Goal: Find specific page/section: Find specific page/section

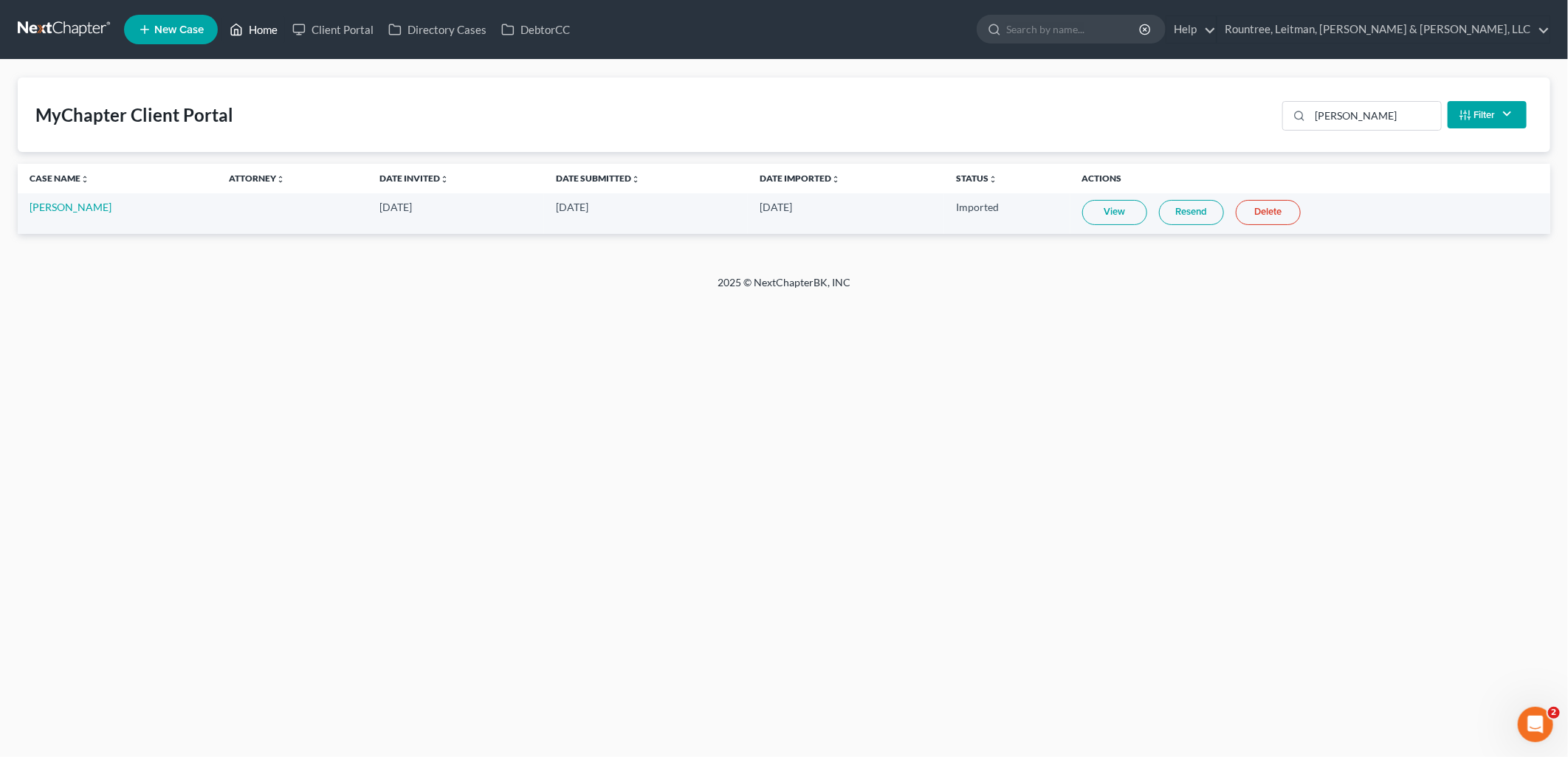
click at [255, 33] on link "Home" at bounding box center [253, 29] width 62 height 27
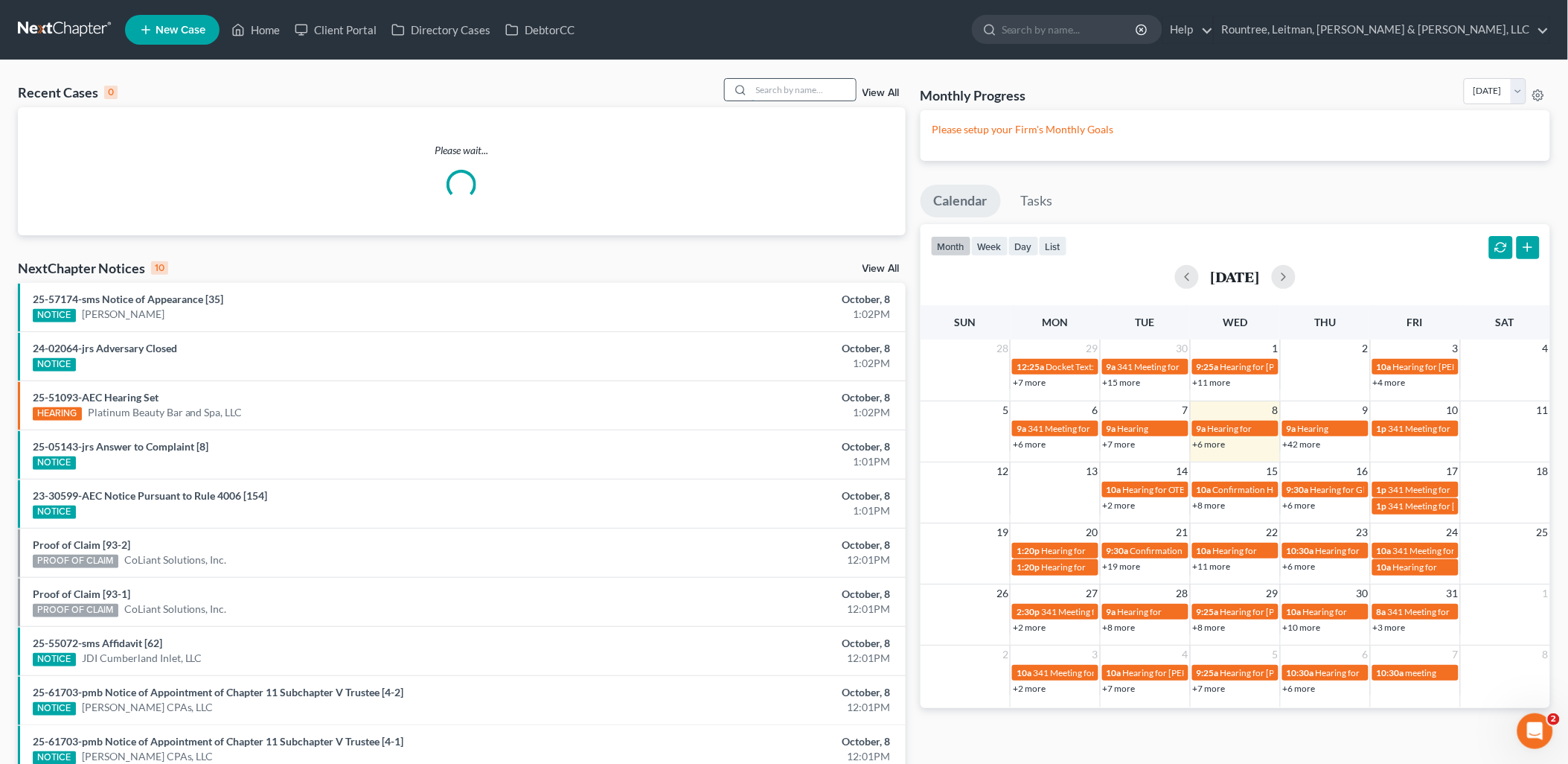
click at [789, 80] on input "search" at bounding box center [803, 89] width 104 height 22
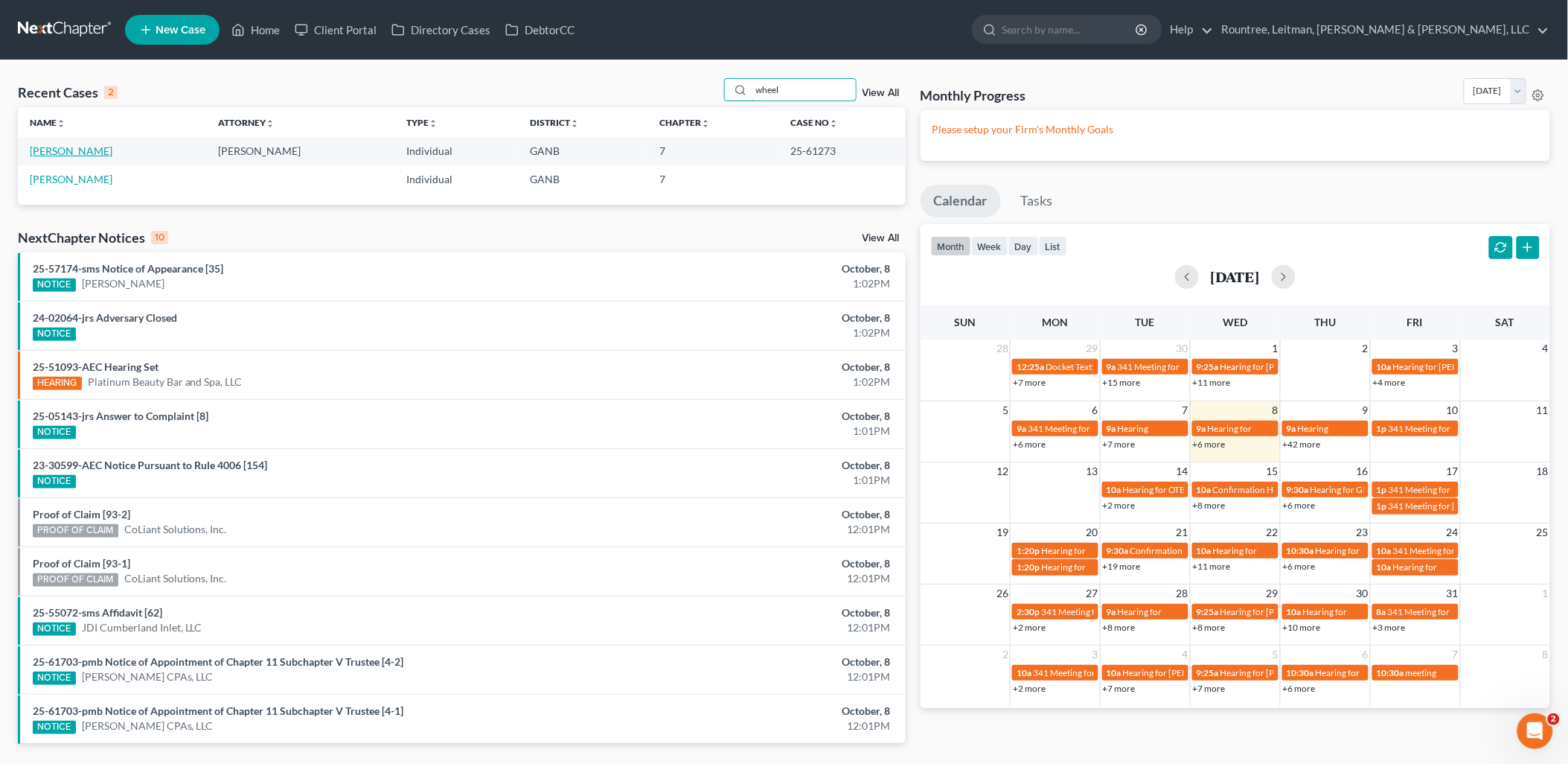
type input "wheel"
click at [92, 155] on link "[PERSON_NAME]" at bounding box center [71, 150] width 83 height 12
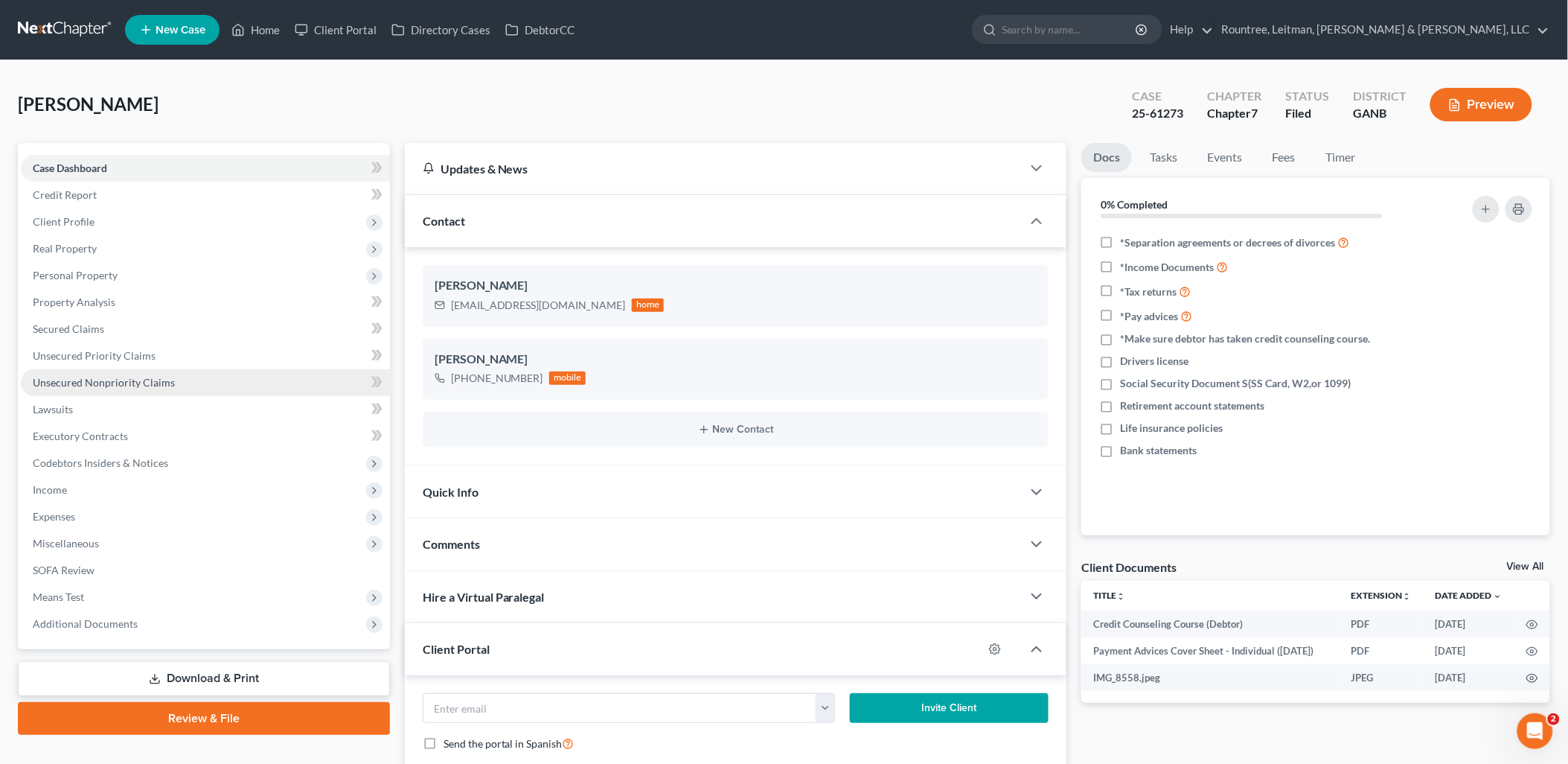
click at [175, 373] on link "Unsecured Nonpriority Claims" at bounding box center [205, 382] width 369 height 27
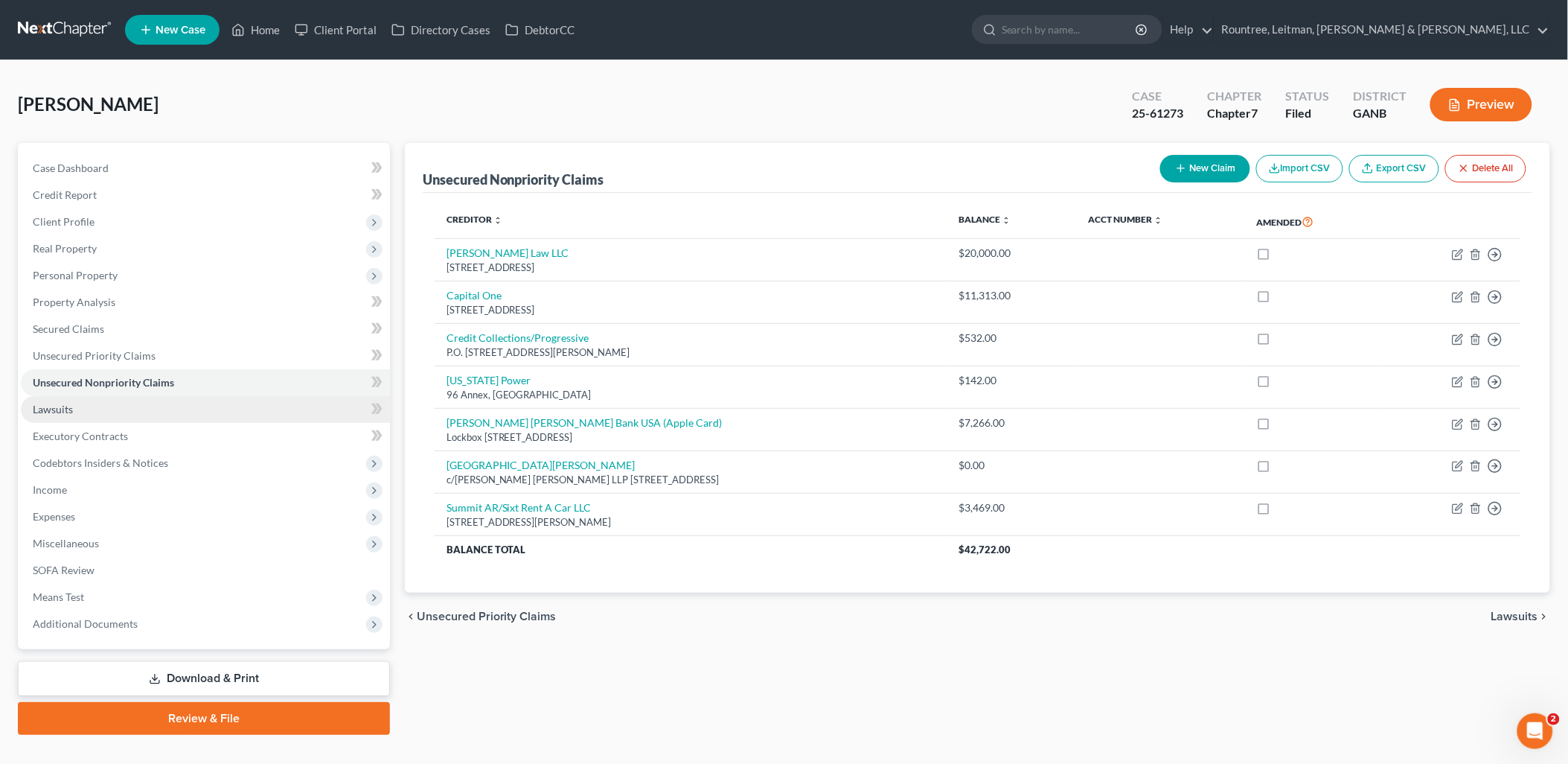
click at [120, 402] on link "Lawsuits" at bounding box center [205, 409] width 369 height 27
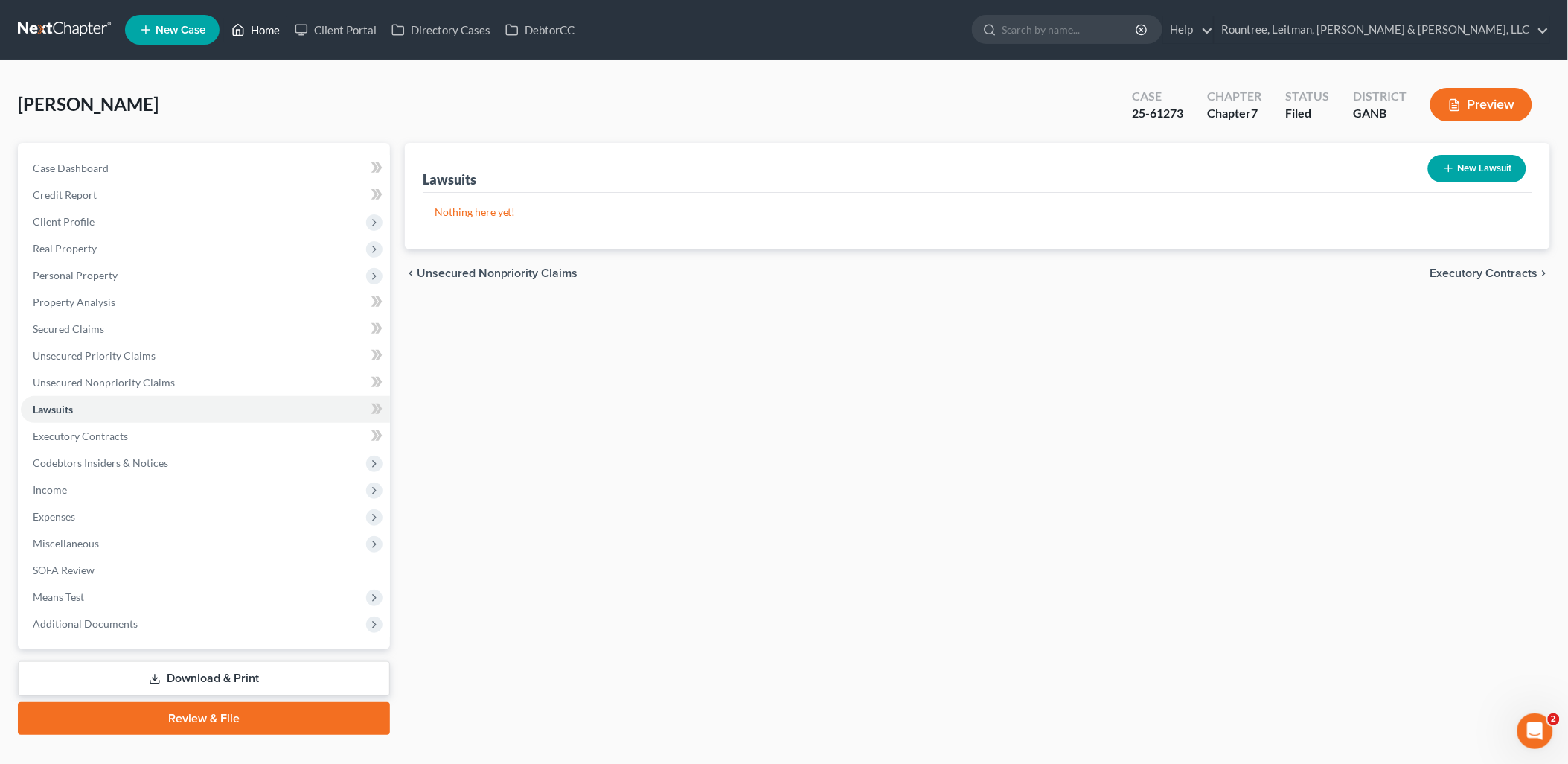
click at [277, 35] on link "Home" at bounding box center [255, 29] width 63 height 27
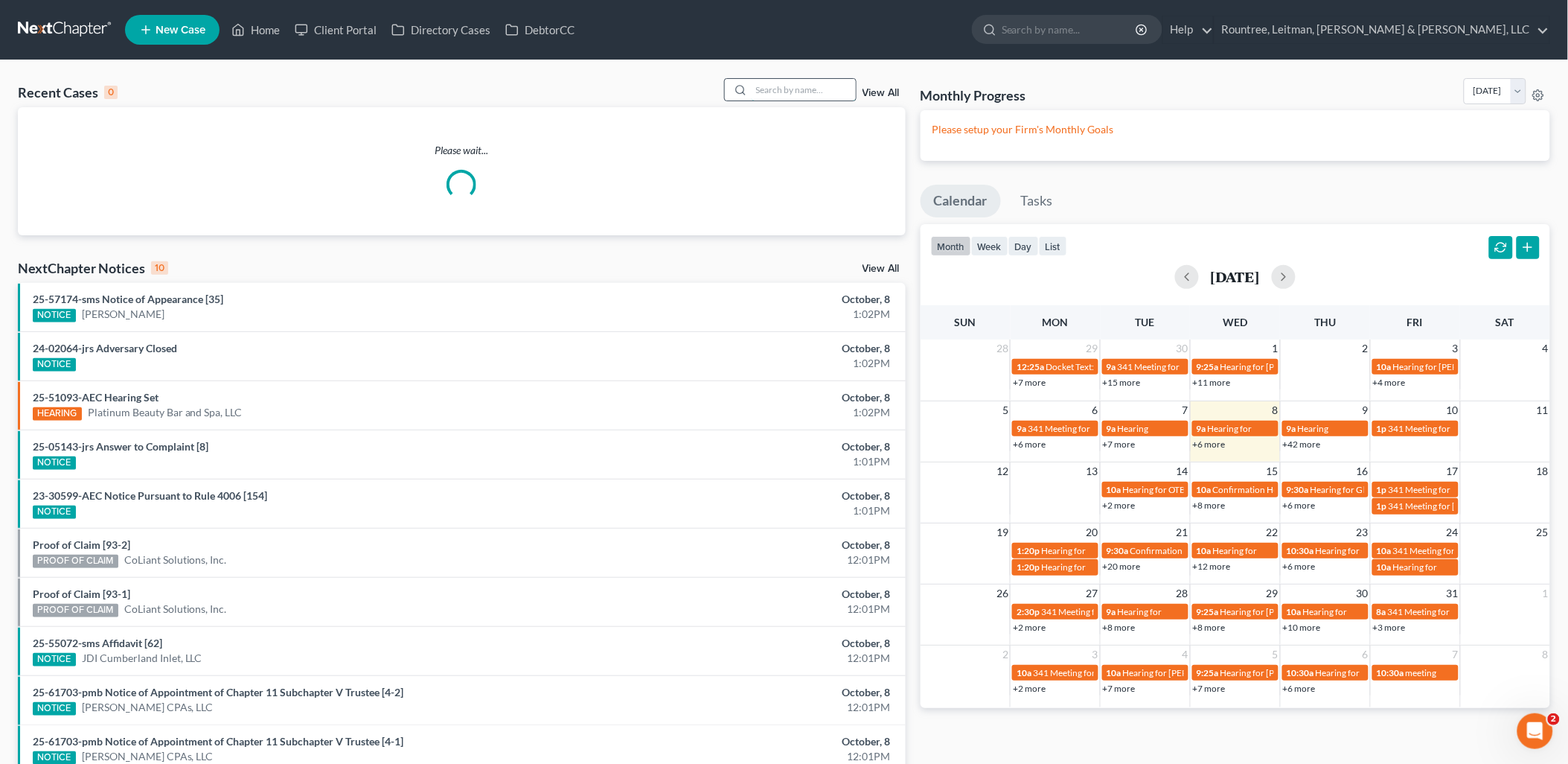
click at [783, 84] on input "search" at bounding box center [803, 89] width 104 height 22
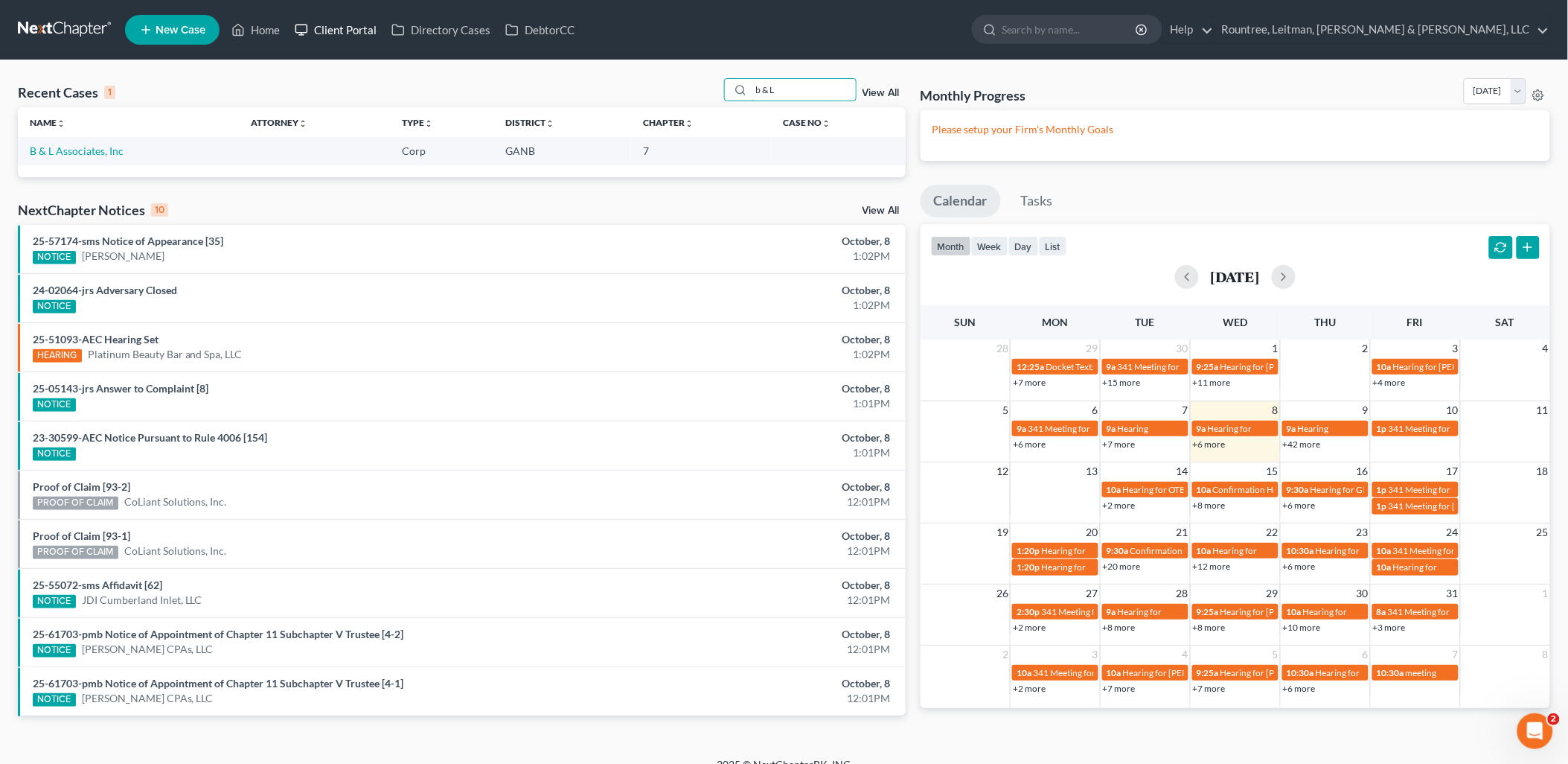
type input "b & L"
click at [345, 28] on link "Client Portal" at bounding box center [335, 29] width 97 height 27
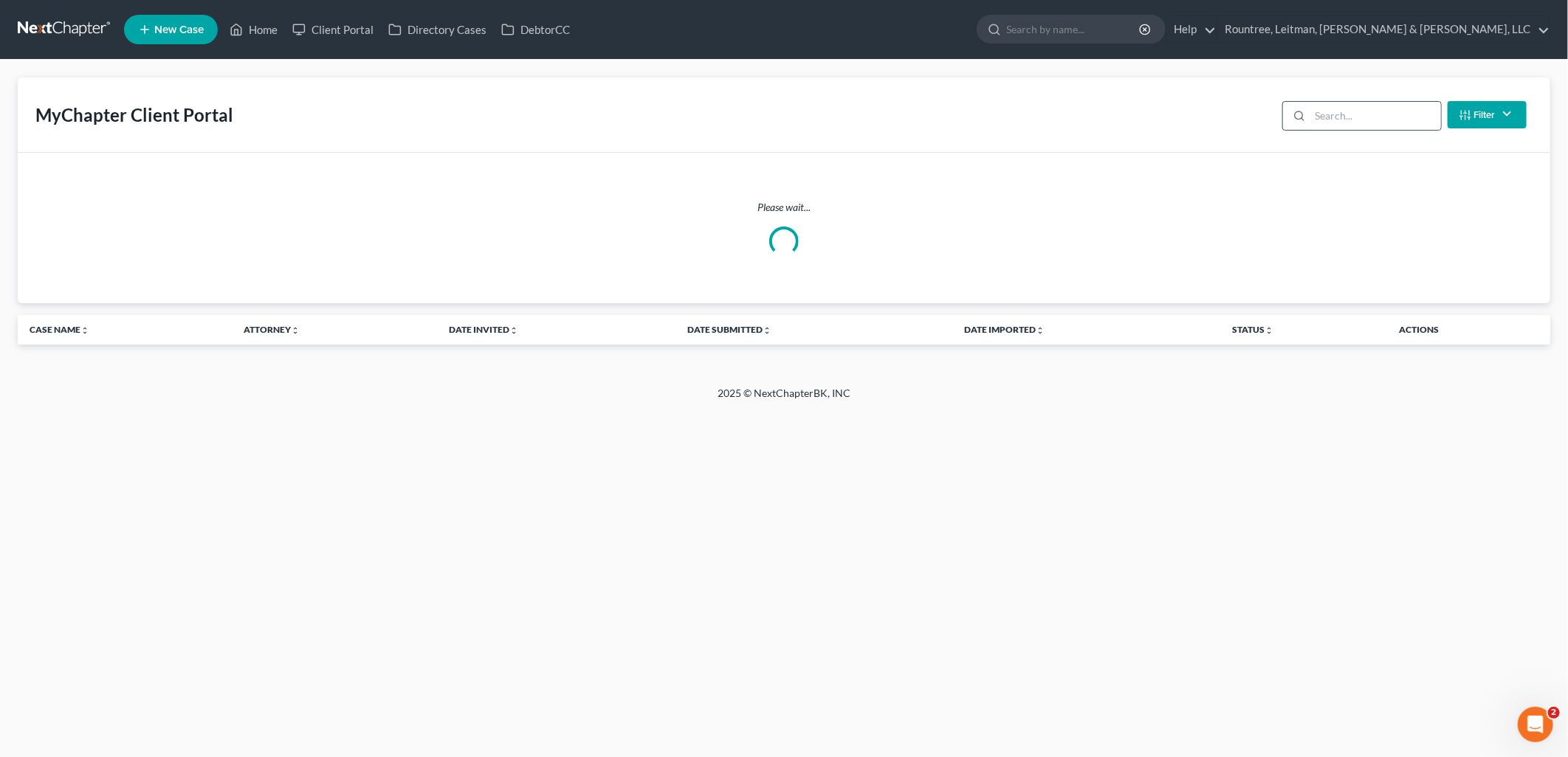
click at [1387, 130] on div at bounding box center [1361, 116] width 159 height 30
click at [1387, 126] on input "search" at bounding box center [1375, 115] width 130 height 28
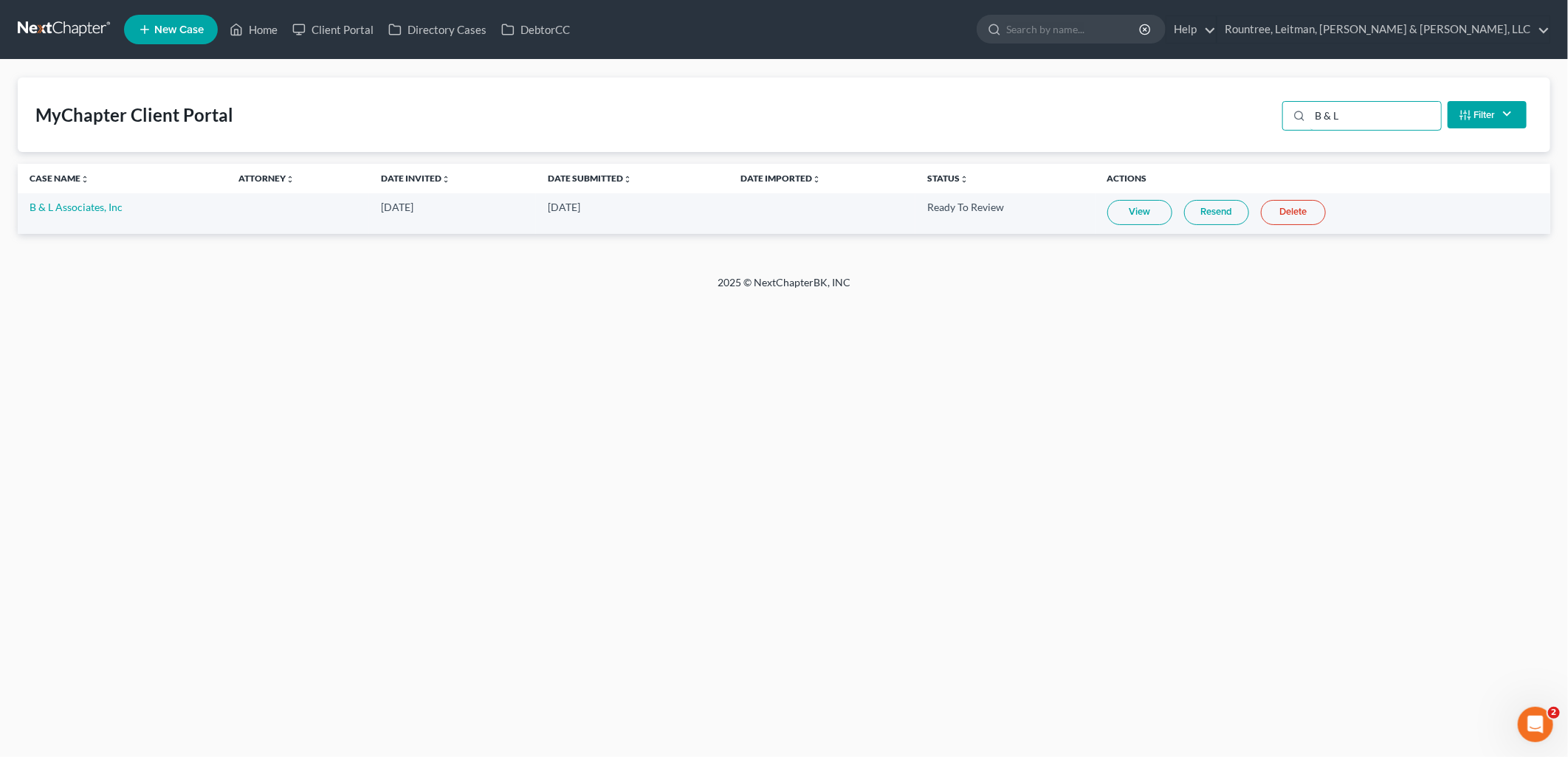
type input "B & L"
click at [1130, 215] on link "View" at bounding box center [1140, 212] width 65 height 25
